Goal: Task Accomplishment & Management: Manage account settings

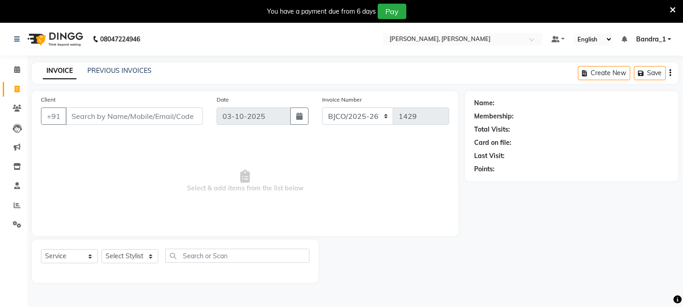
select select "7997"
select select "service"
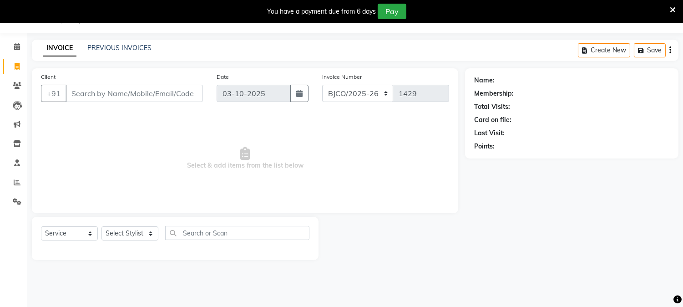
type input "s"
click at [18, 85] on icon at bounding box center [17, 85] width 9 height 7
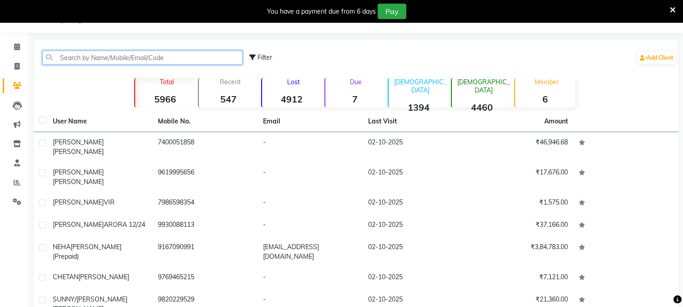
click at [92, 58] on input "text" at bounding box center [142, 58] width 200 height 14
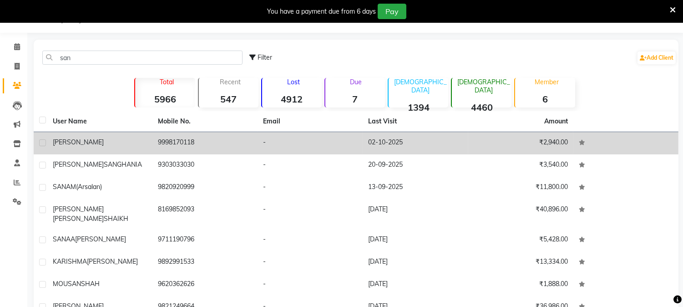
click at [175, 137] on td "9998170118" at bounding box center [204, 143] width 105 height 22
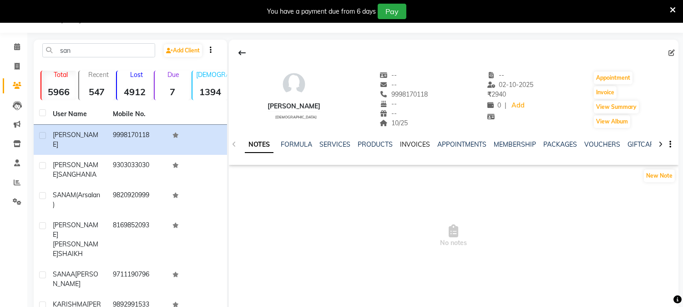
click at [408, 146] on link "INVOICES" at bounding box center [415, 144] width 30 height 8
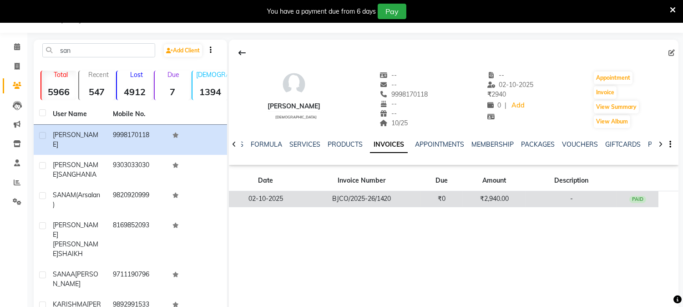
click at [353, 199] on td "BJCO/2025-26/1420" at bounding box center [362, 199] width 118 height 16
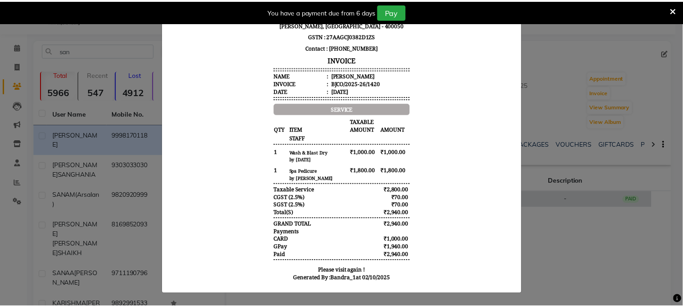
scroll to position [157, 0]
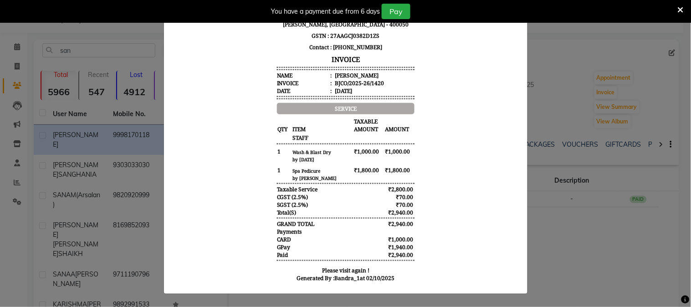
click at [597, 120] on ngb-modal-window "INVOICE View Invoice Close" at bounding box center [345, 153] width 691 height 307
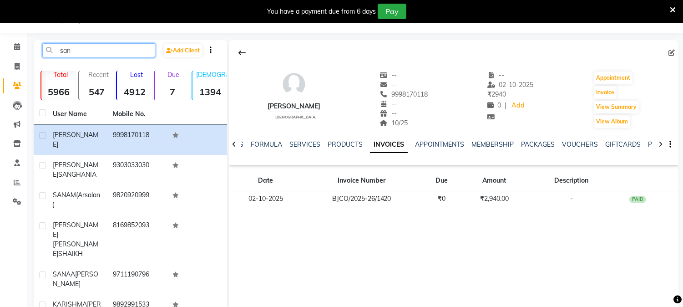
click at [98, 47] on input "san" at bounding box center [98, 50] width 113 height 14
type input "s"
